Goal: Information Seeking & Learning: Learn about a topic

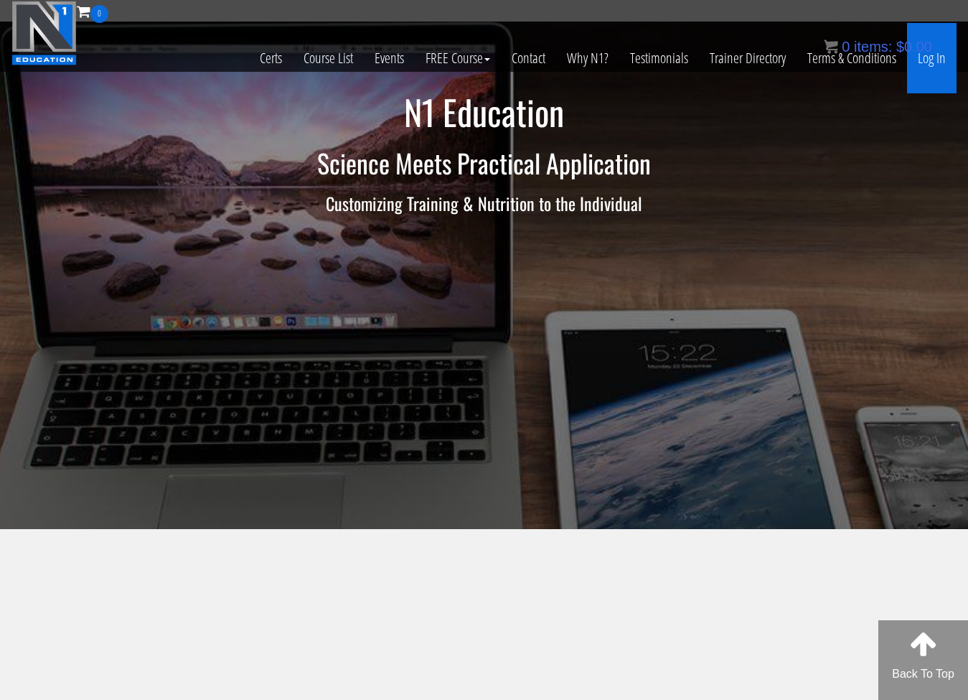
click at [927, 58] on link "Log In" at bounding box center [932, 58] width 50 height 70
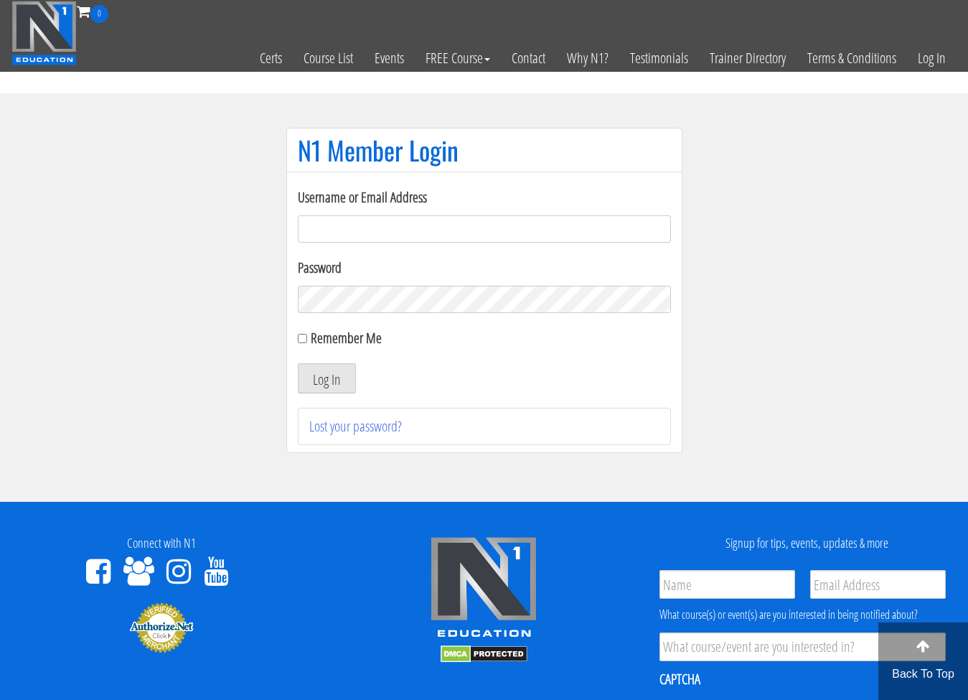
click at [471, 257] on label "Password" at bounding box center [484, 268] width 373 height 22
click at [362, 231] on input "Username or Email Address" at bounding box center [484, 228] width 373 height 27
type input "[EMAIL_ADDRESS][DOMAIN_NAME]"
click at [332, 369] on button "Log In" at bounding box center [327, 378] width 58 height 30
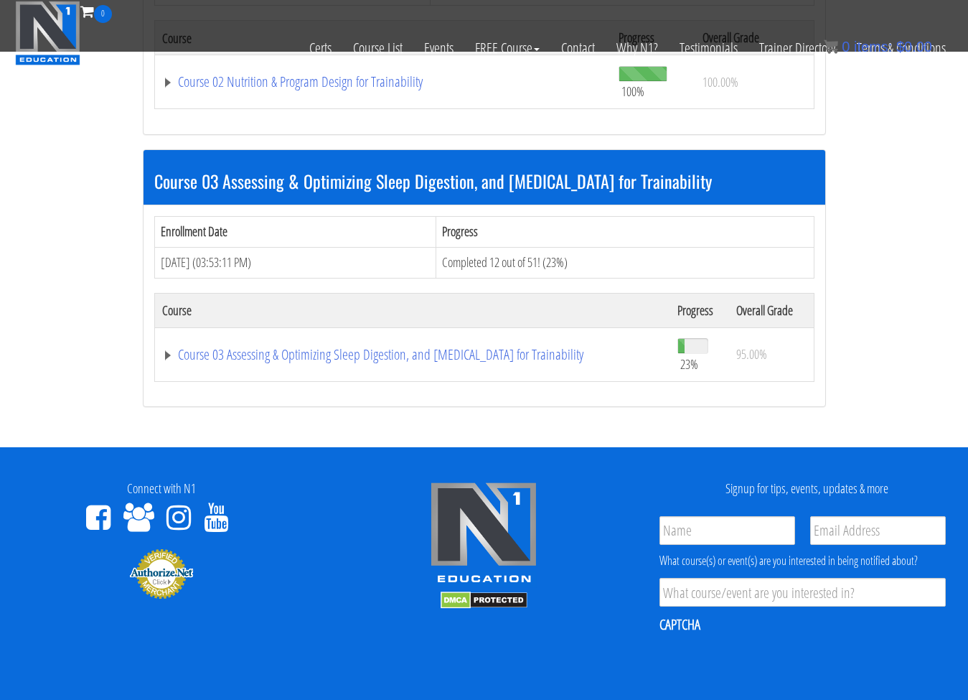
scroll to position [1127, 0]
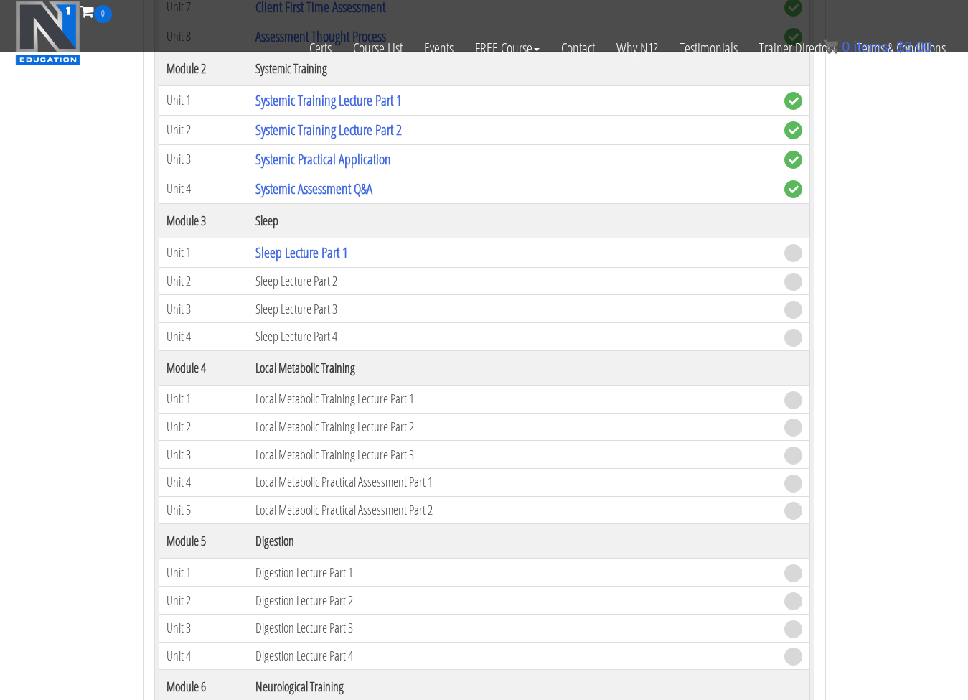
scroll to position [1718, 0]
click at [275, 246] on link "Sleep Lecture Part 1" at bounding box center [302, 252] width 93 height 19
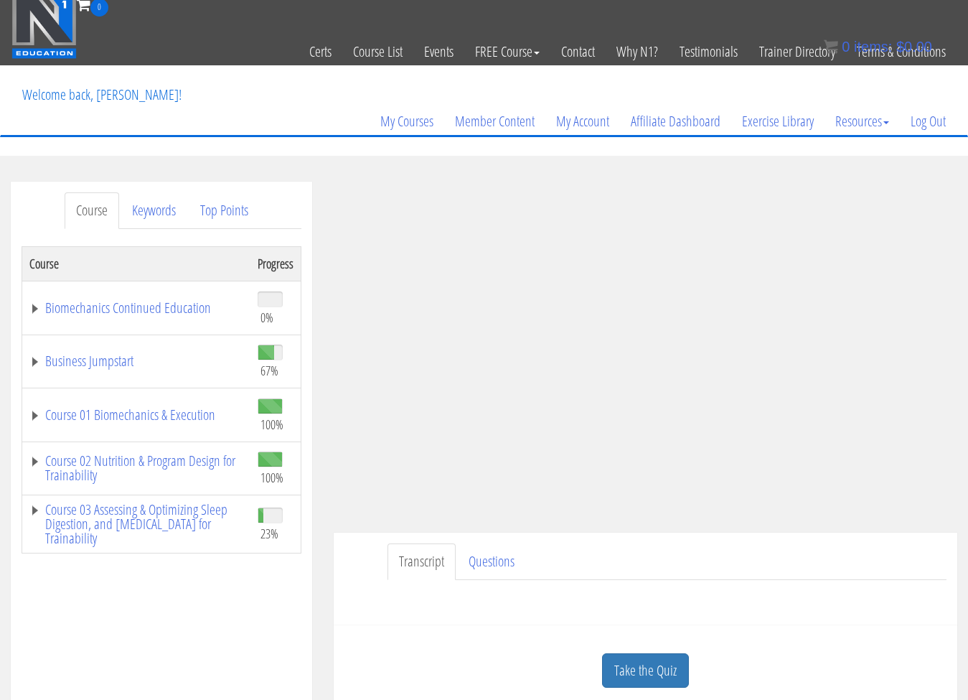
scroll to position [4, 0]
